Goal: Communication & Community: Answer question/provide support

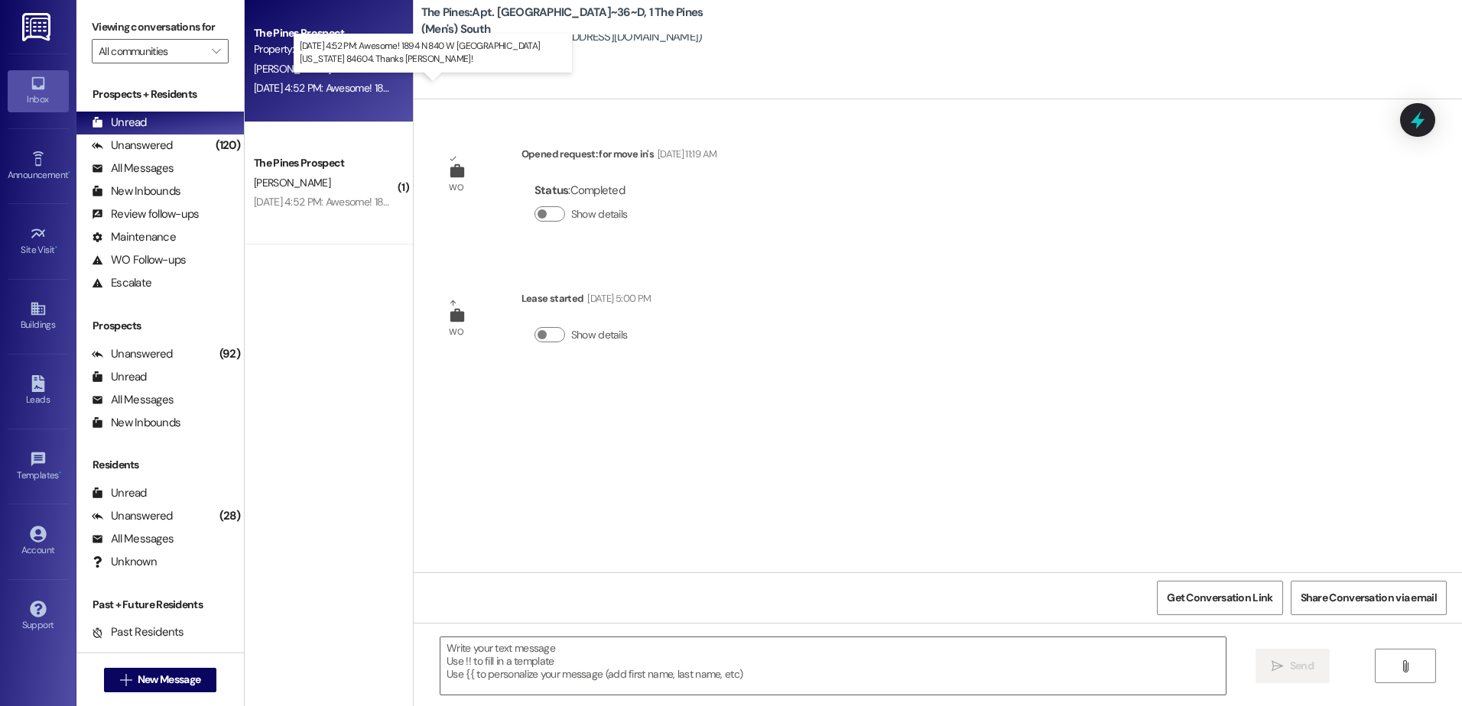
click at [332, 83] on div "[DATE] 4:52 PM: Awesome! 1894 N 840 W [GEOGRAPHIC_DATA][US_STATE] 84604. Thanks…" at bounding box center [498, 88] width 489 height 14
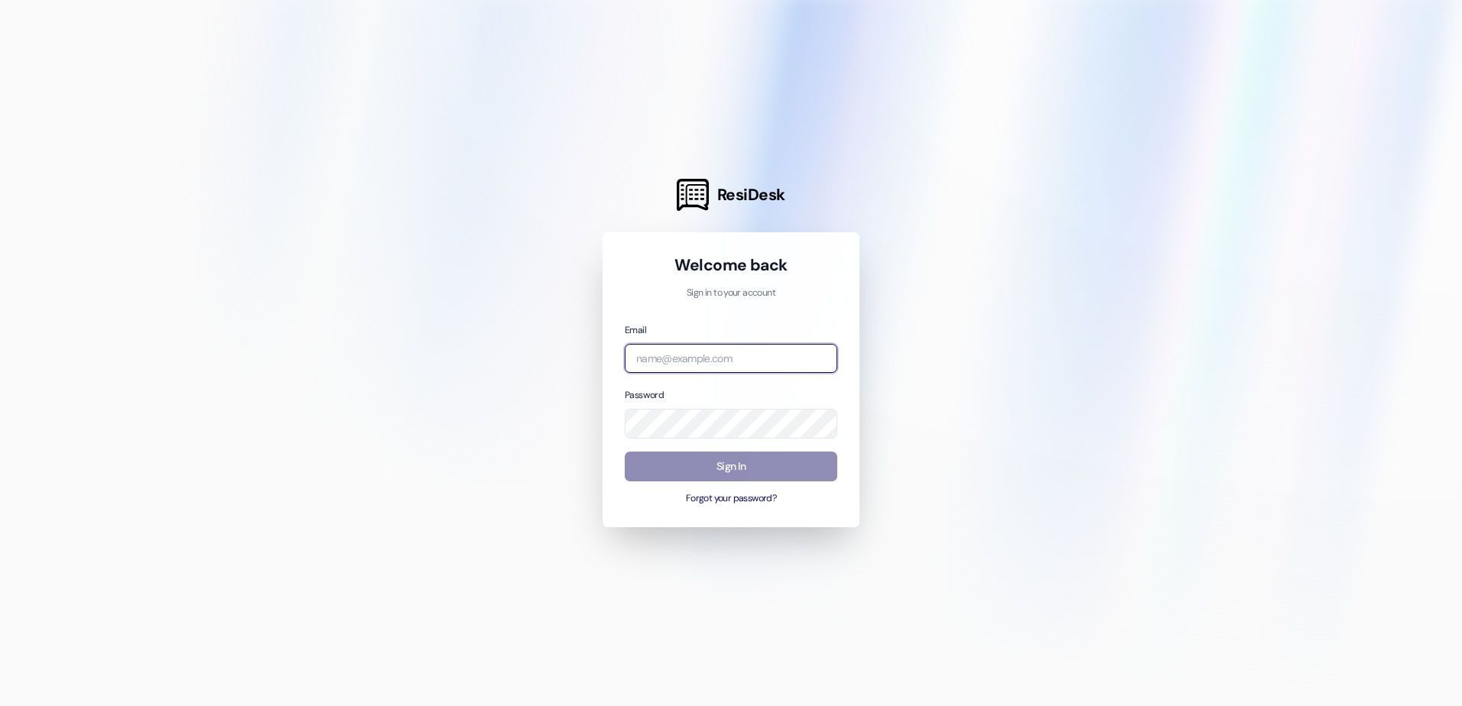
type input "[EMAIL_ADDRESS][DOMAIN_NAME]"
click at [754, 469] on button "Sign In" at bounding box center [731, 467] width 213 height 30
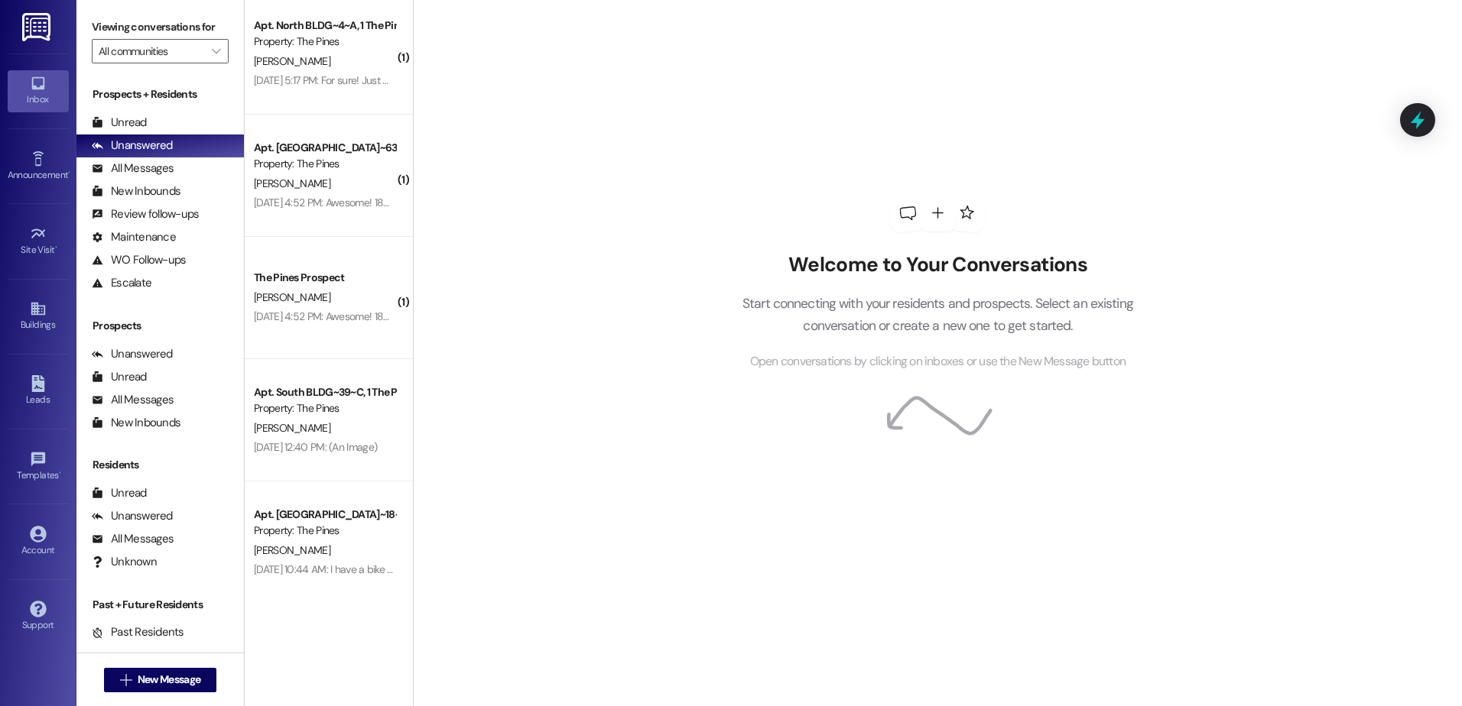
scroll to position [459, 0]
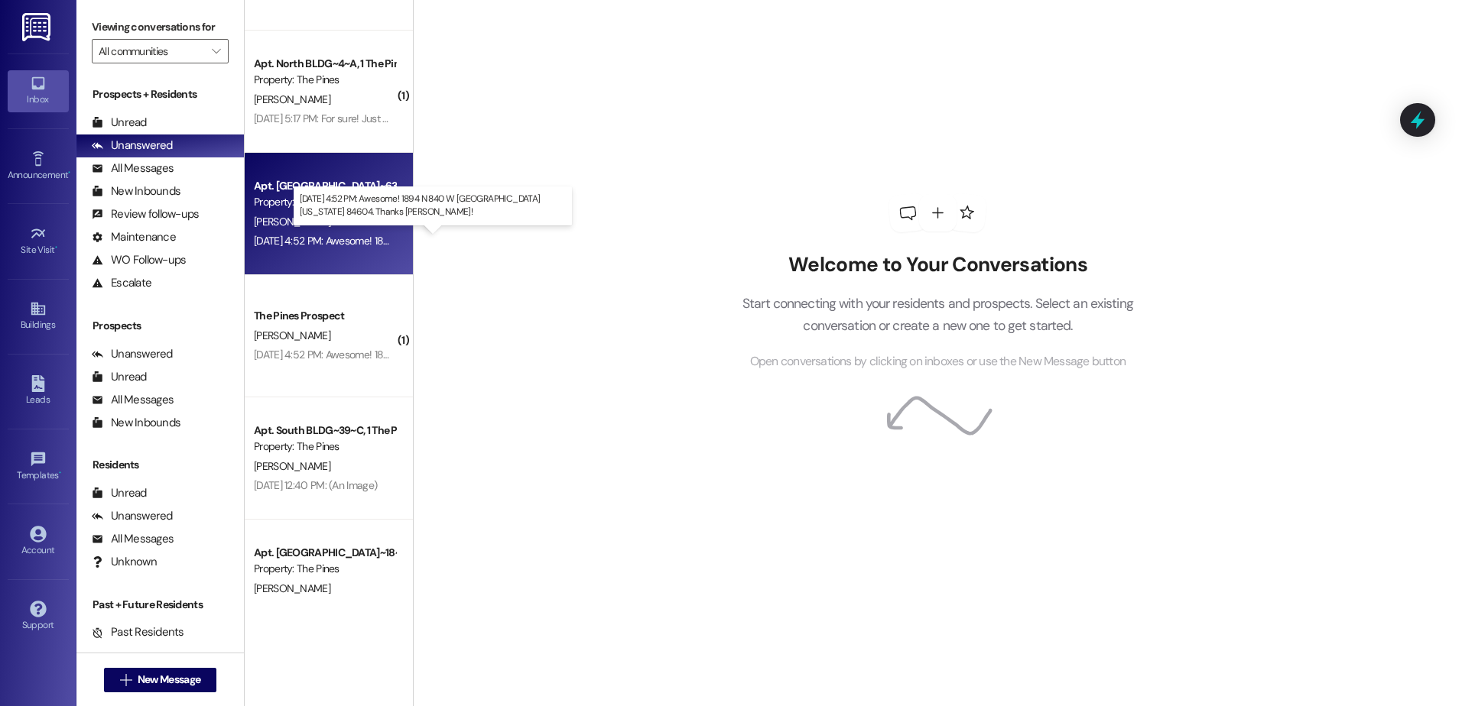
click at [314, 238] on div "[DATE] 4:52 PM: Awesome! 1894 N 840 W [GEOGRAPHIC_DATA][US_STATE] 84604. Thanks…" at bounding box center [498, 241] width 489 height 14
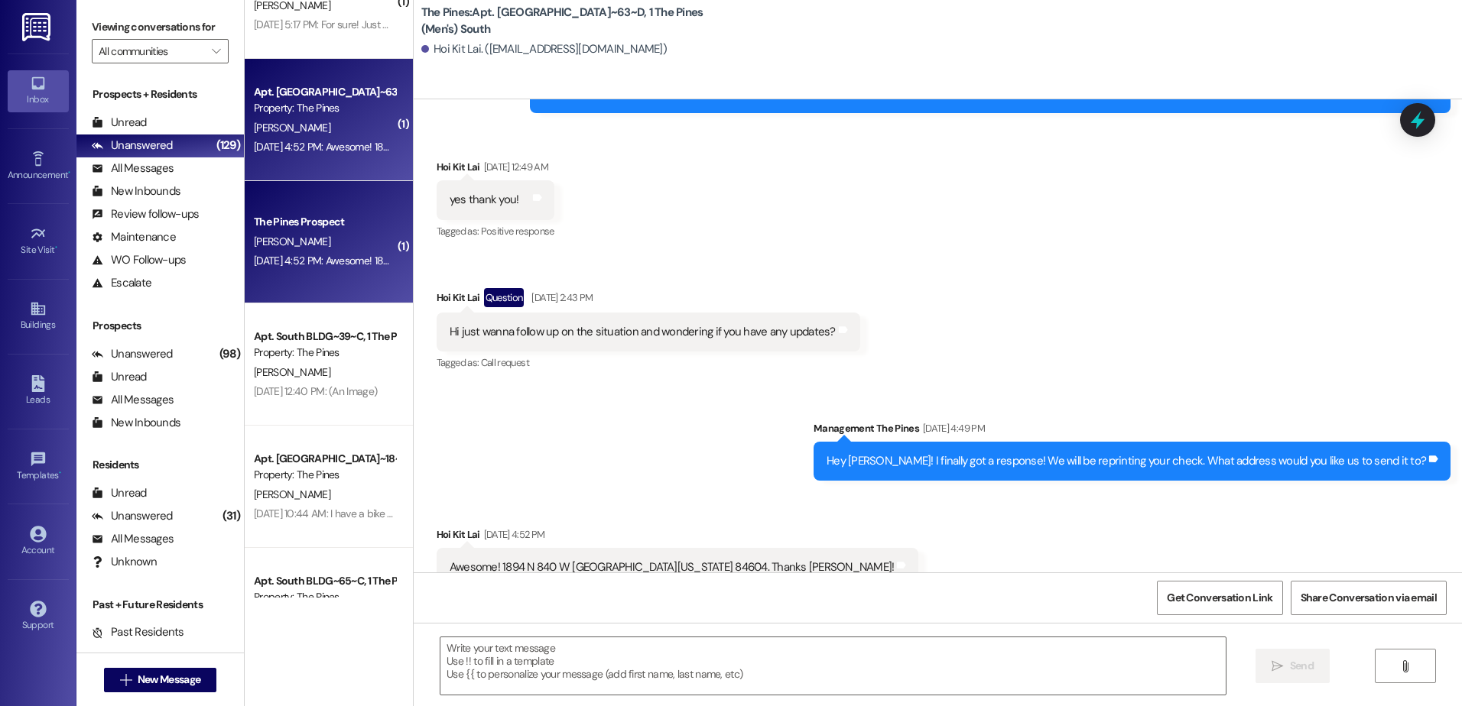
scroll to position [688, 0]
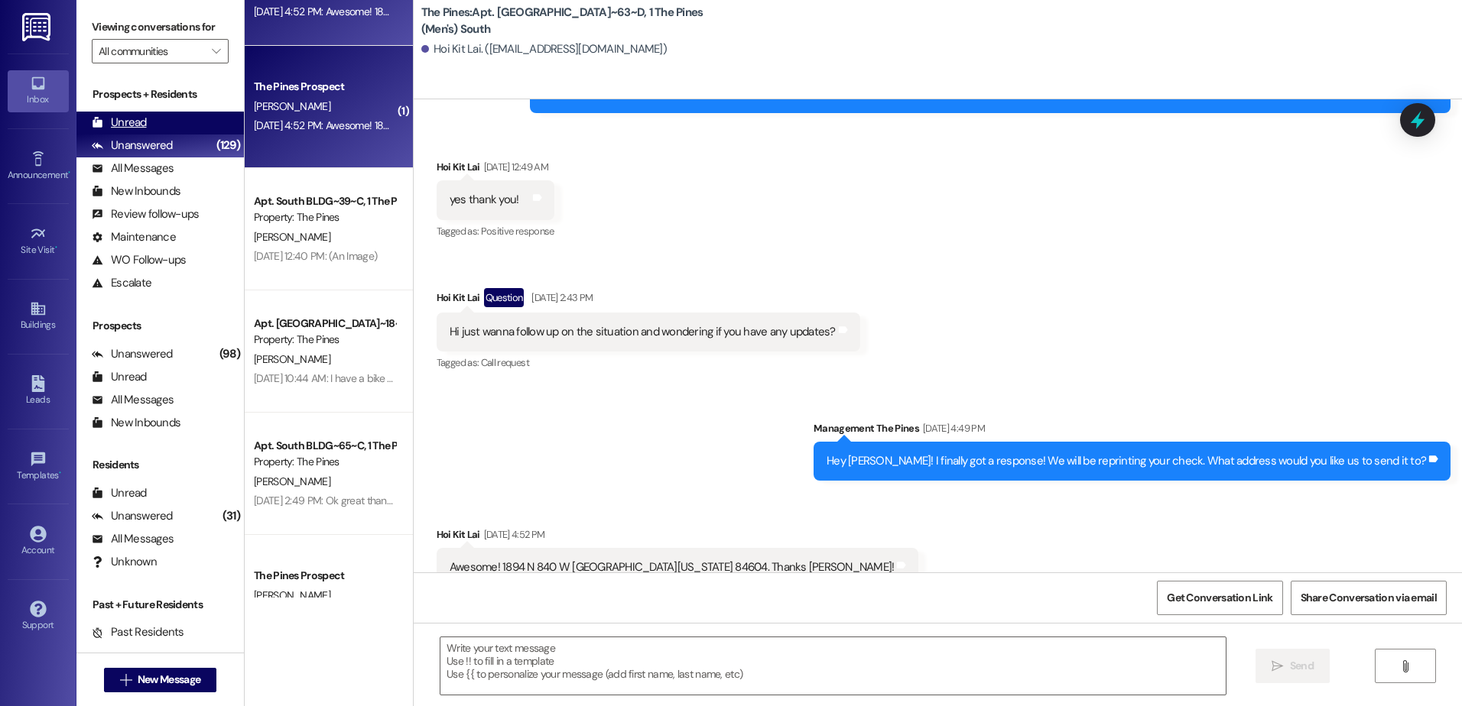
click at [138, 118] on div "Unread" at bounding box center [119, 123] width 55 height 16
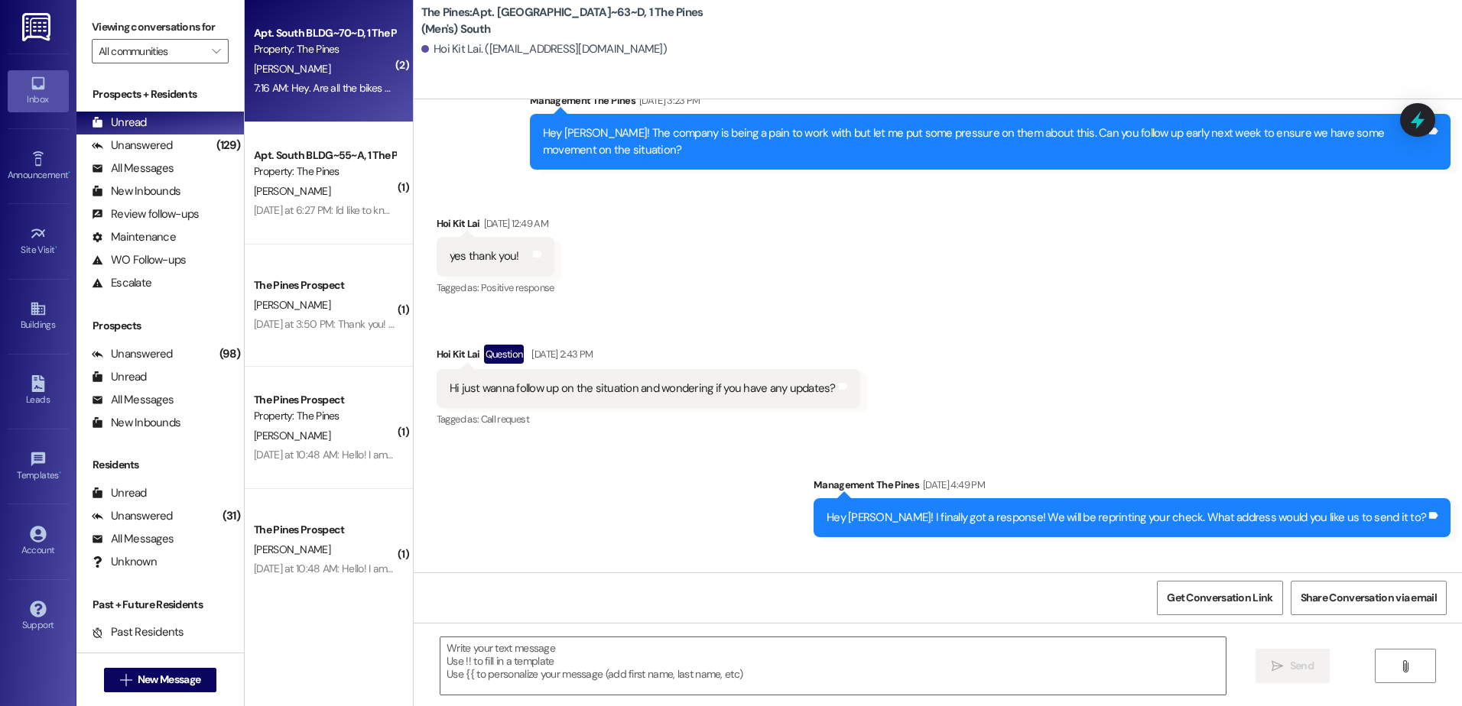
scroll to position [12778, 0]
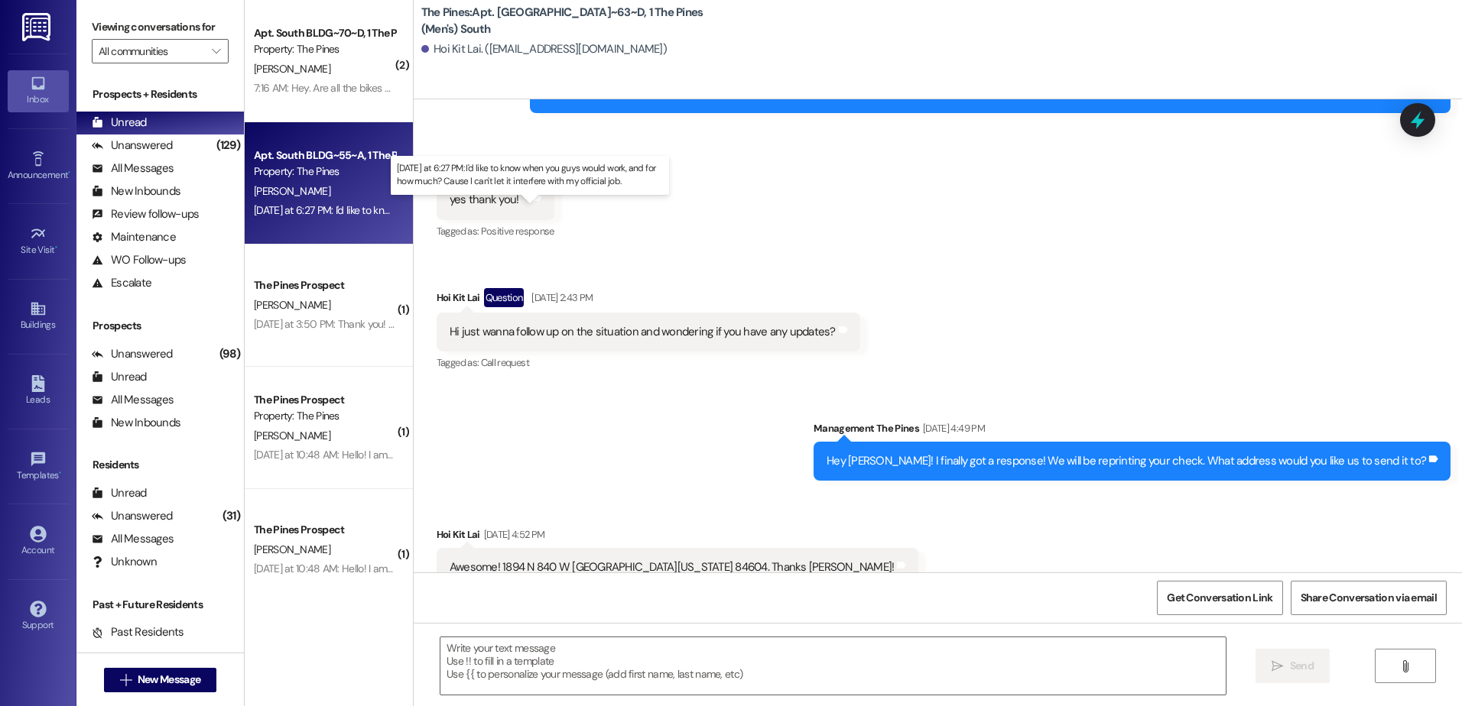
click at [300, 208] on div "[DATE] at 6:27 PM: I'd like to know when you guys would work, and for how much?…" at bounding box center [535, 210] width 563 height 14
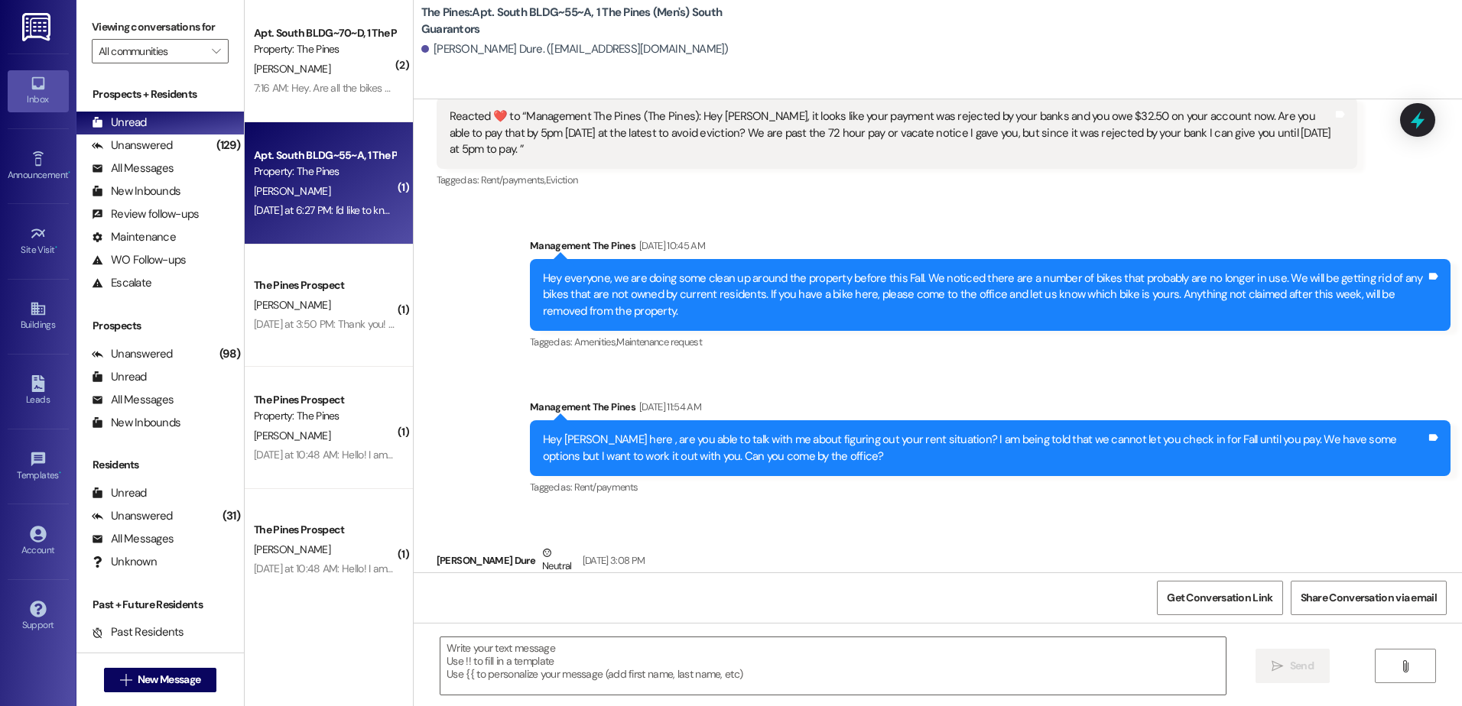
scroll to position [87849, 0]
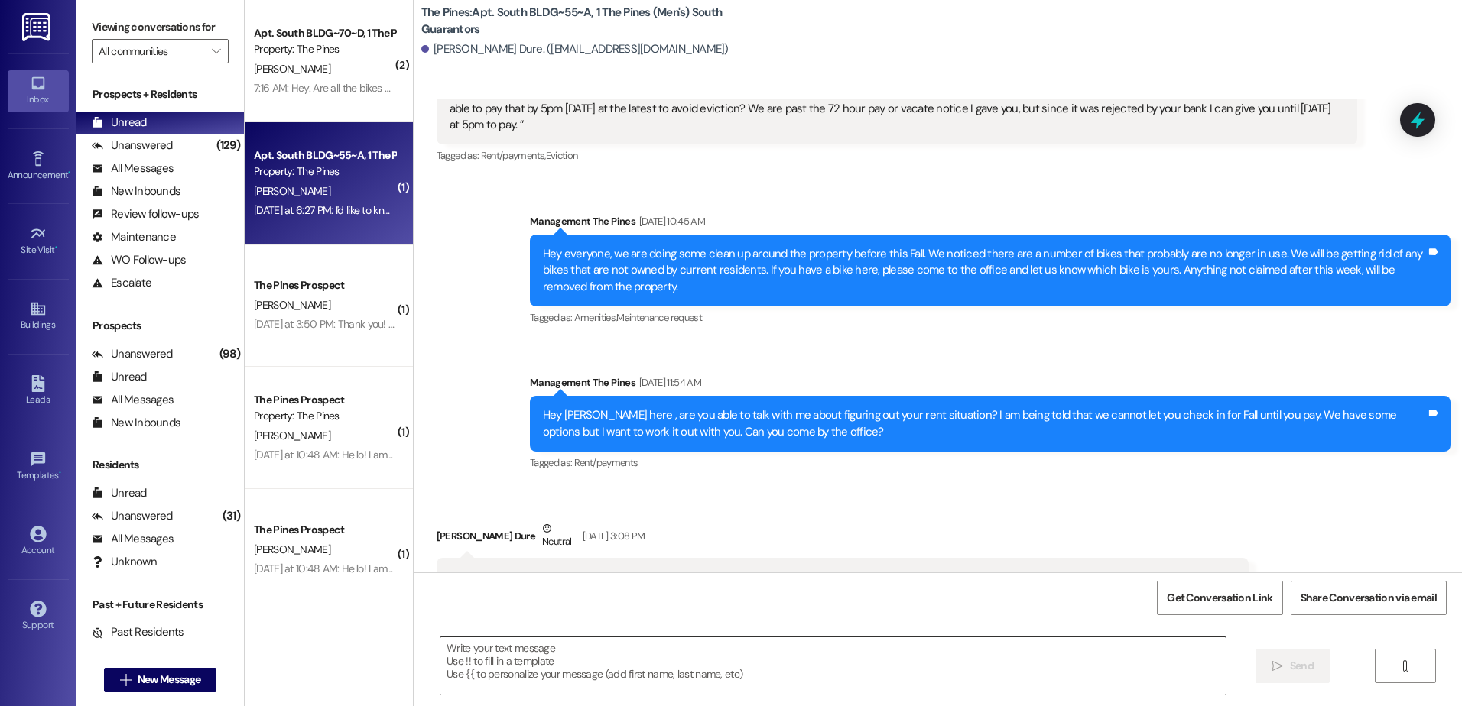
click at [551, 650] on textarea at bounding box center [832, 666] width 784 height 57
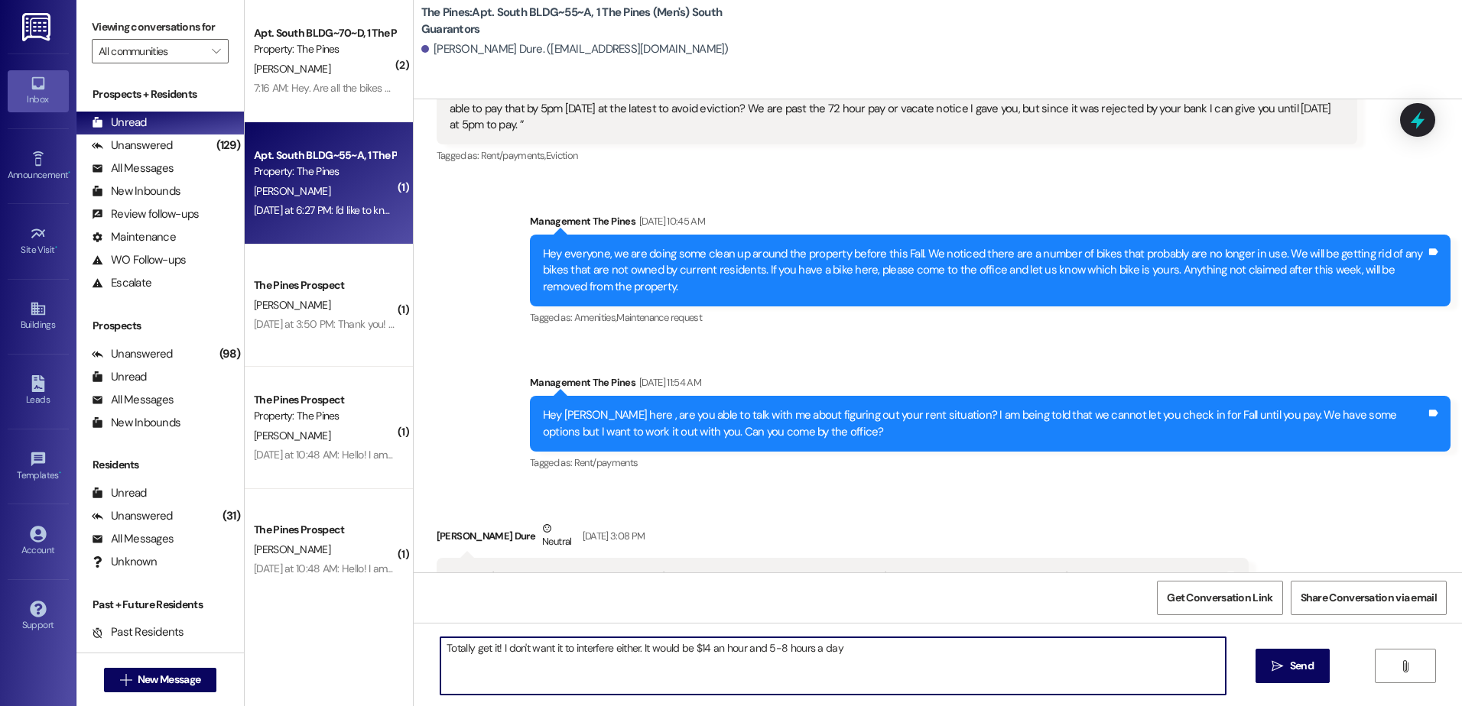
type textarea "Totally get it! I don't want it to interfere either. It would be $14 an hour an…"
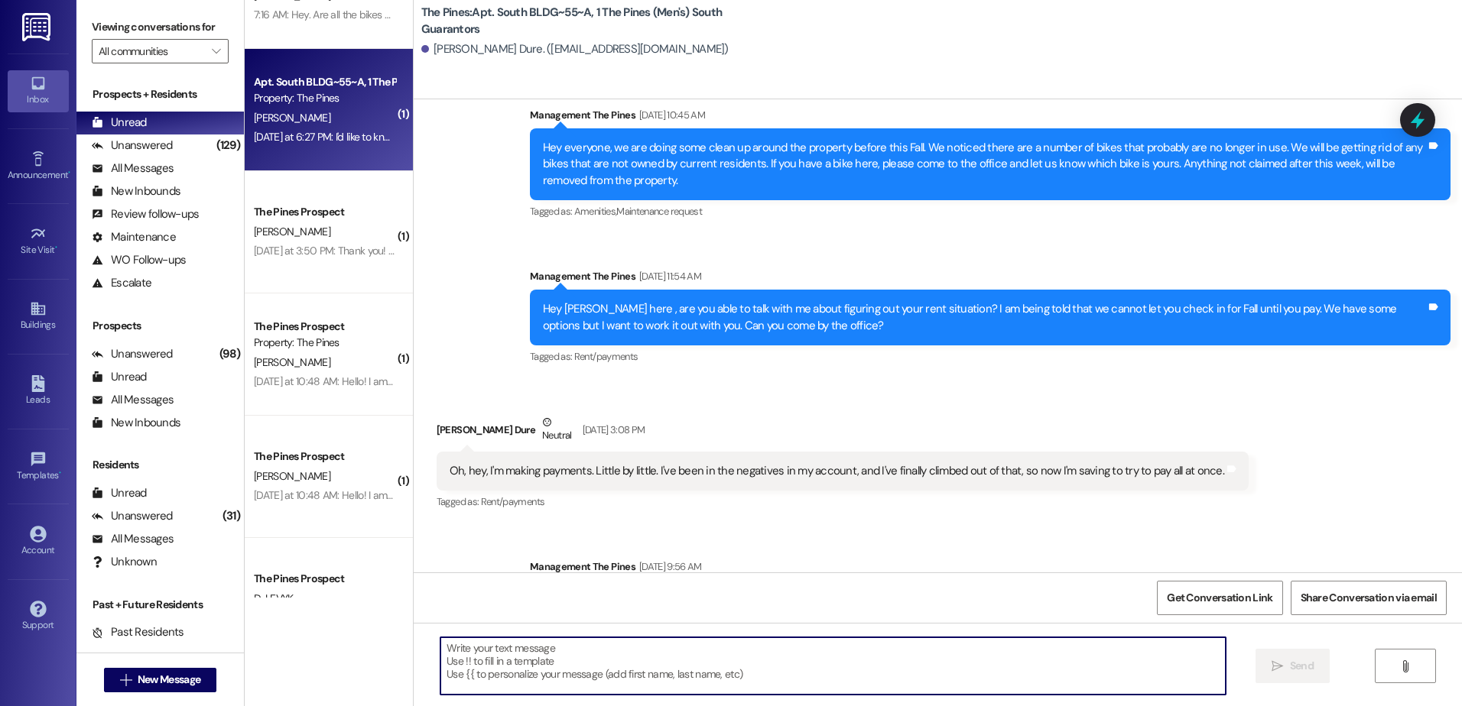
scroll to position [0, 0]
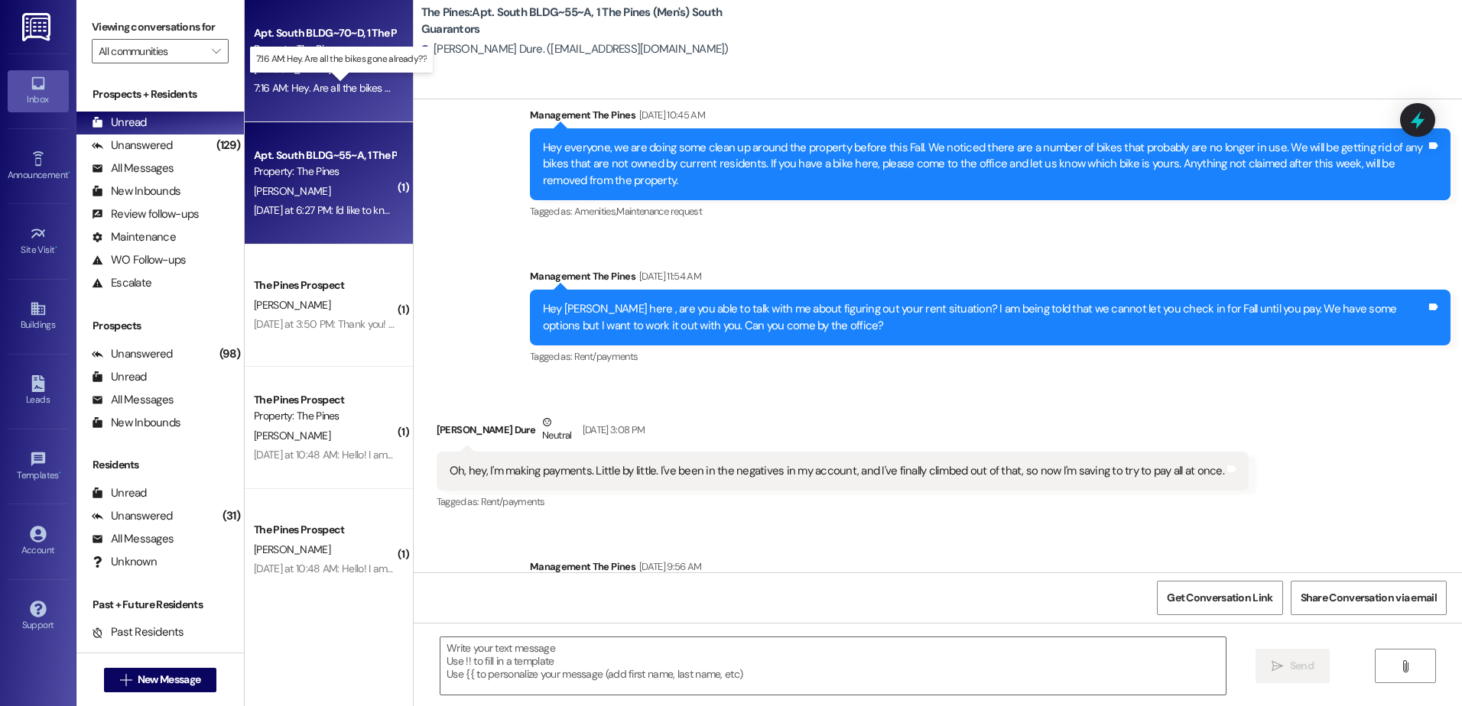
click at [316, 86] on div "7:16 AM: Hey. Are all the bikes gone already?? 7:16 AM: Hey. Are all the bikes …" at bounding box center [353, 88] width 199 height 14
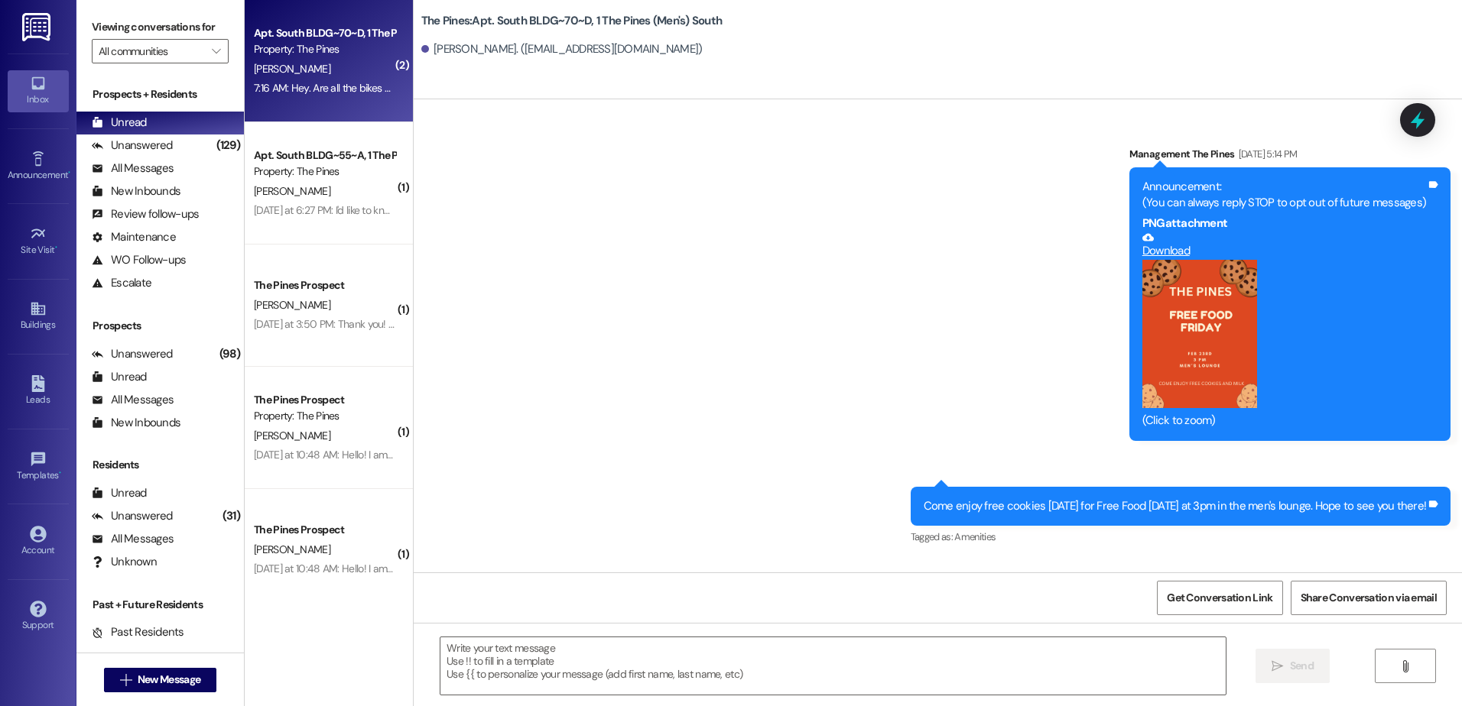
scroll to position [62758, 0]
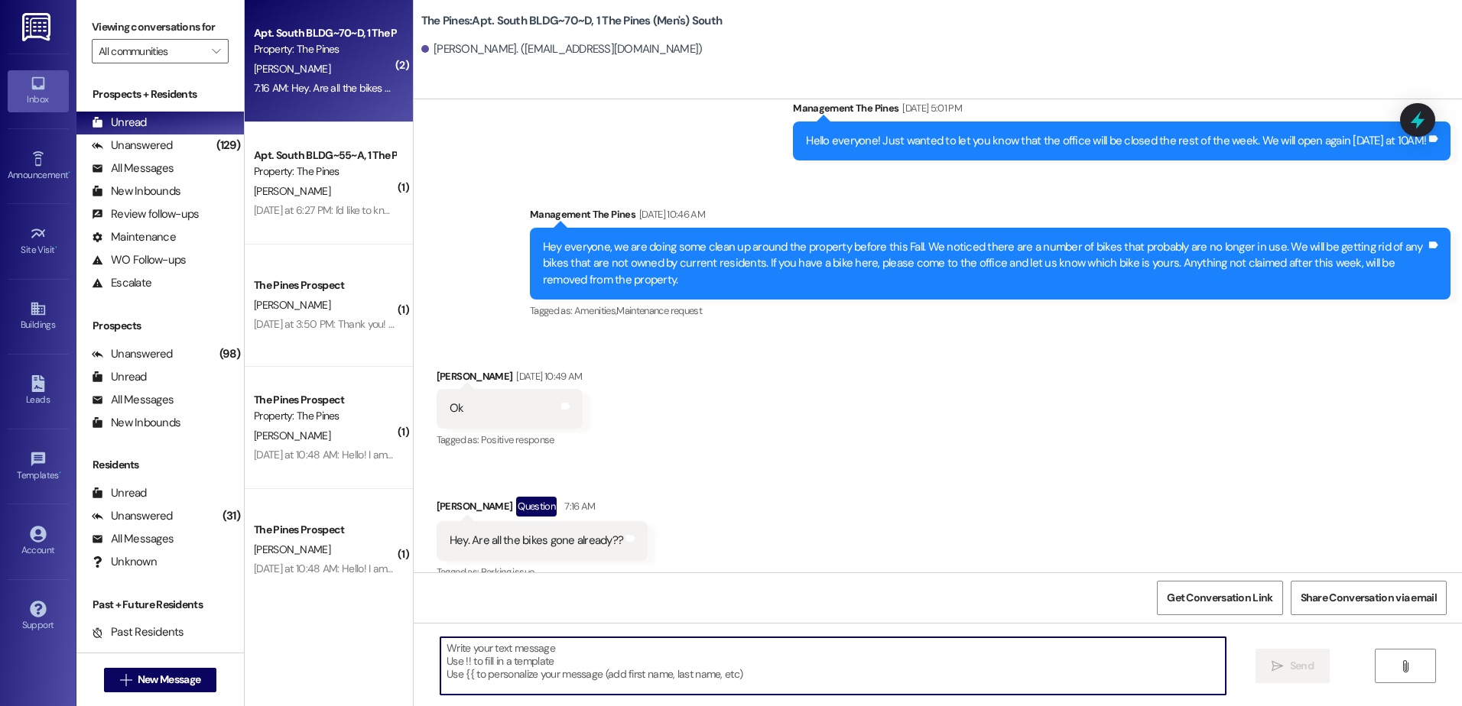
click at [546, 654] on textarea at bounding box center [832, 666] width 784 height 57
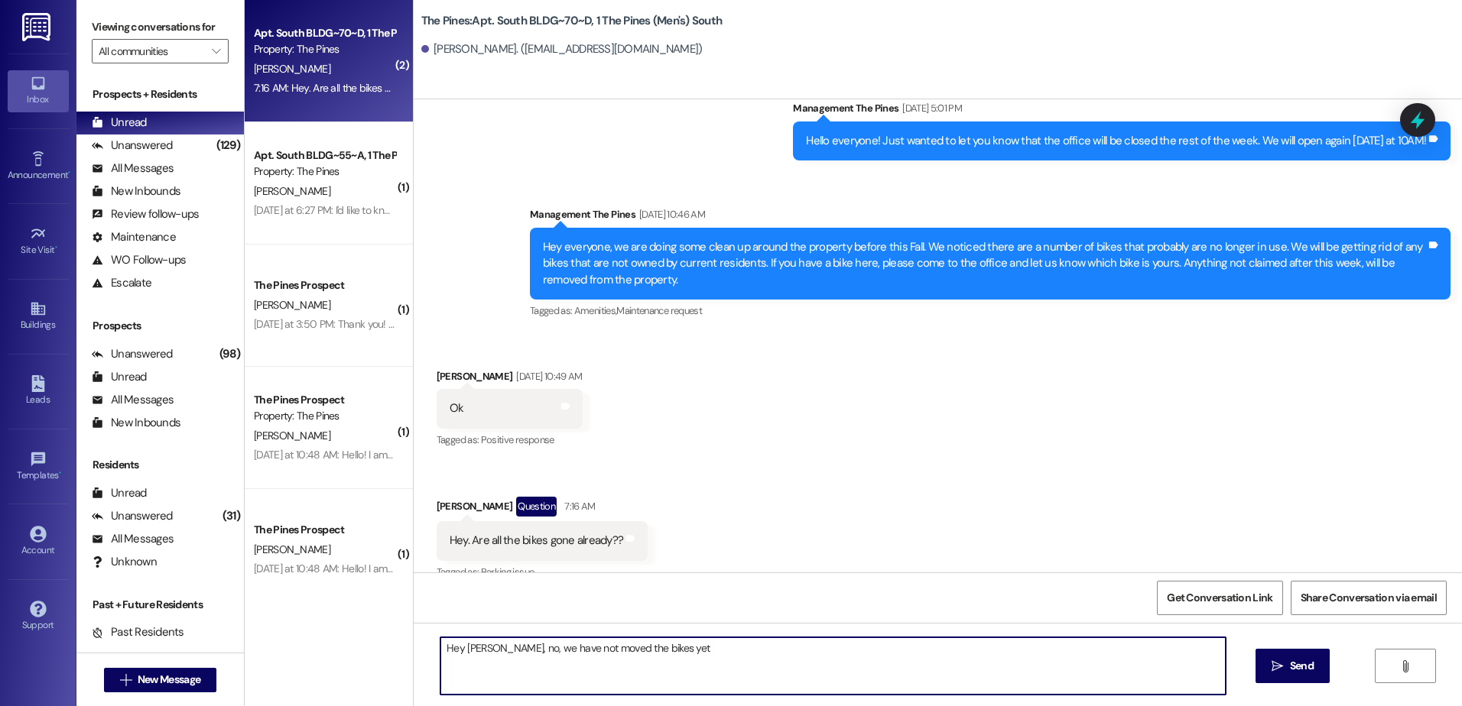
type textarea "Hey [PERSON_NAME], no, we have not moved the bikes yet."
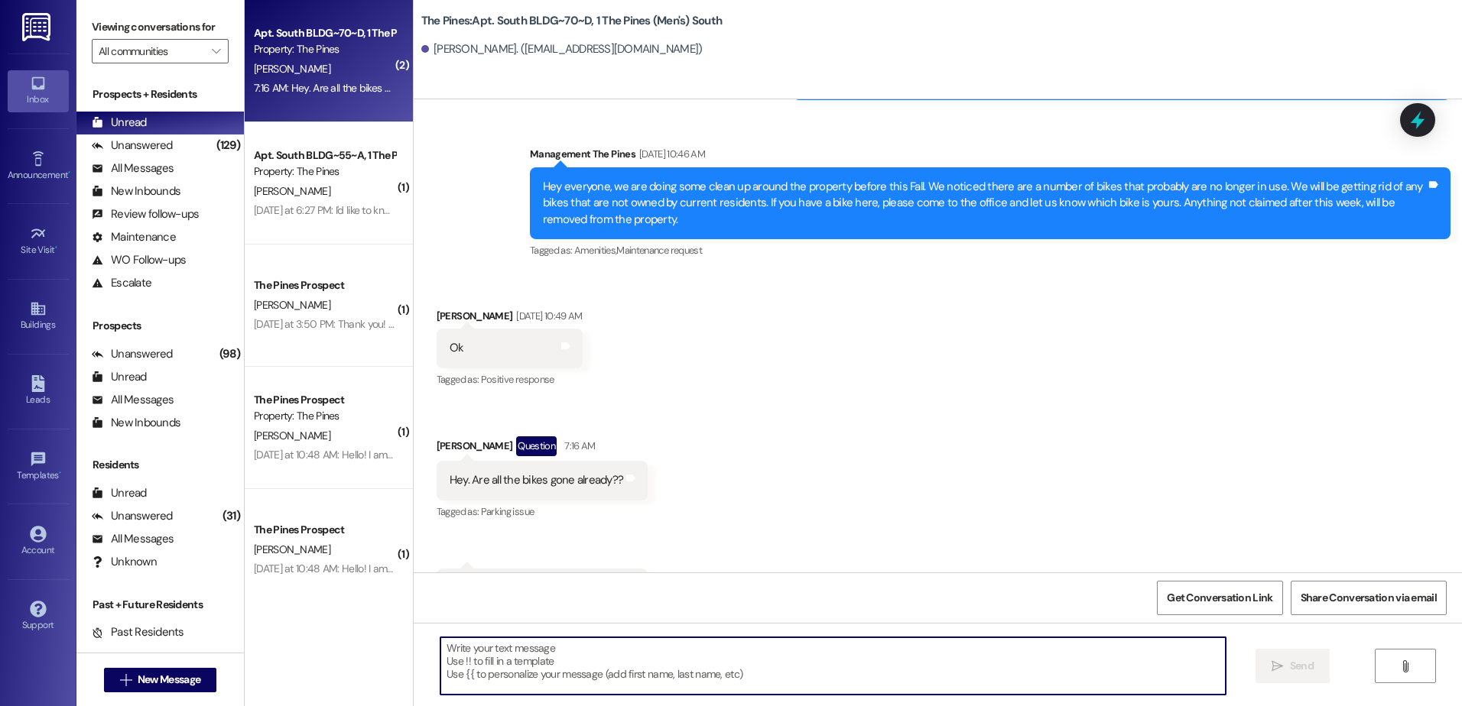
scroll to position [62864, 0]
